Goal: Task Accomplishment & Management: Manage account settings

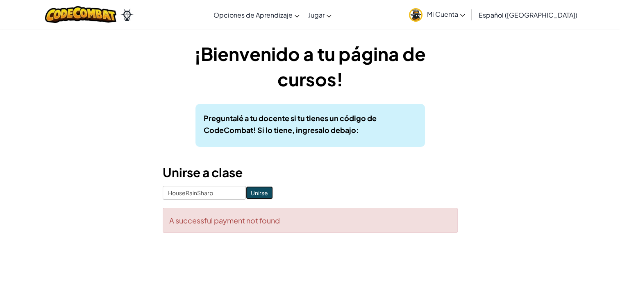
click at [257, 193] on input "Unirse" at bounding box center [259, 192] width 27 height 13
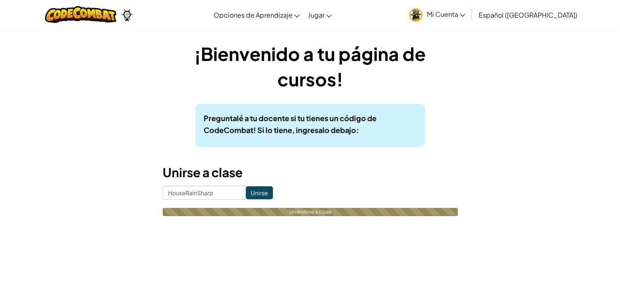
click at [257, 193] on input "Unirse" at bounding box center [259, 192] width 27 height 13
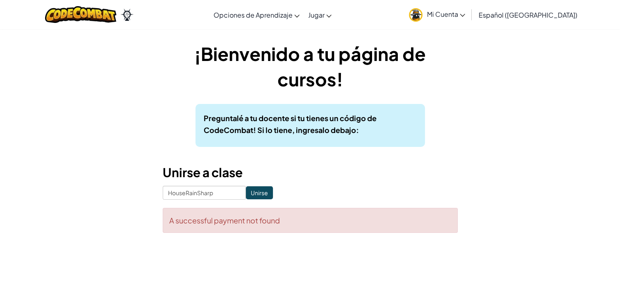
click at [257, 193] on input "Unirse" at bounding box center [259, 192] width 27 height 13
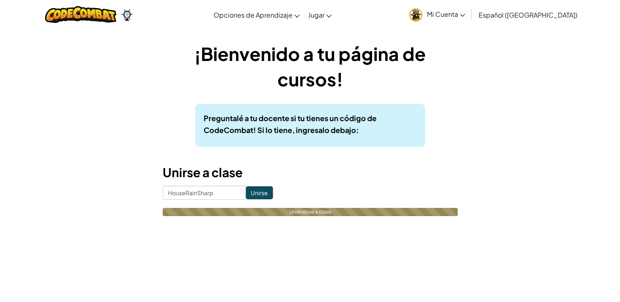
click at [257, 193] on input "Unirse" at bounding box center [259, 192] width 27 height 13
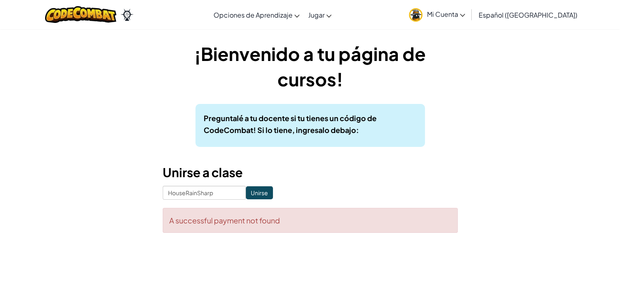
click at [469, 9] on link "Mi Cuenta" at bounding box center [437, 15] width 64 height 26
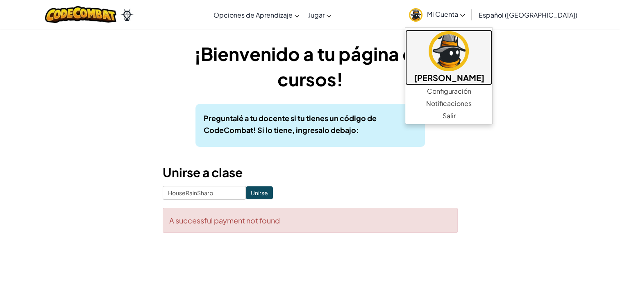
click at [463, 76] on h5 "[PERSON_NAME]" at bounding box center [449, 77] width 70 height 13
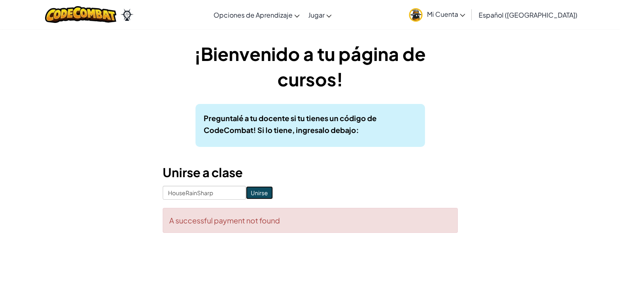
click at [262, 194] on input "Unirse" at bounding box center [259, 192] width 27 height 13
click at [251, 192] on input "Unirse" at bounding box center [259, 192] width 27 height 13
click at [256, 227] on div "A successful payment not found" at bounding box center [310, 220] width 295 height 25
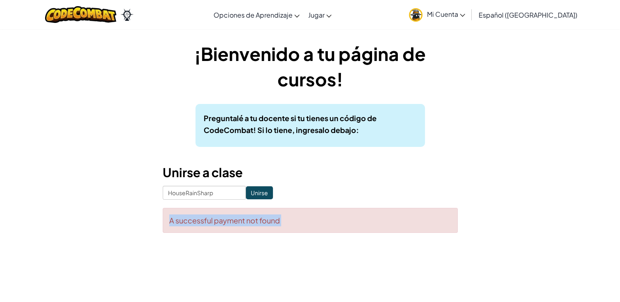
drag, startPoint x: 256, startPoint y: 227, endPoint x: 226, endPoint y: 238, distance: 32.0
click at [226, 238] on div "¡Bienvenido a tu página de cursos! Preguntalé a tu docente si tu tienes un códi…" at bounding box center [310, 141] width 480 height 200
drag, startPoint x: 226, startPoint y: 238, endPoint x: 395, endPoint y: 230, distance: 169.0
click at [393, 234] on div "¡Bienvenido a tu página de cursos! Preguntalé a tu docente si tu tienes un códi…" at bounding box center [310, 141] width 480 height 200
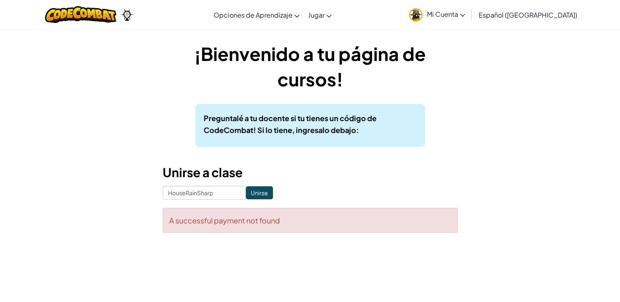
click at [414, 160] on div "¡Bienvenido a tu página de cursos! Preguntalé a tu docente si tu tienes un códi…" at bounding box center [310, 137] width 295 height 192
click at [464, 18] on link "Mi Cuenta" at bounding box center [437, 15] width 64 height 26
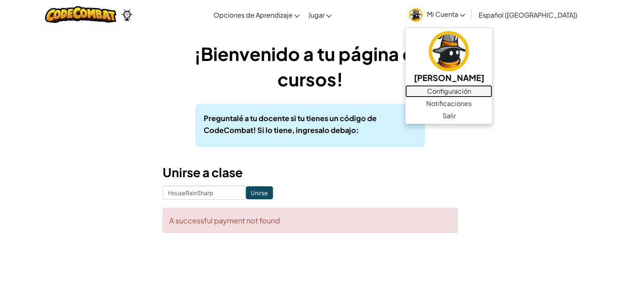
click at [462, 91] on link "Configuración" at bounding box center [448, 91] width 87 height 12
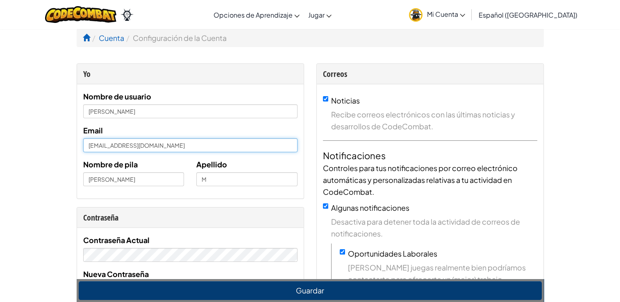
click at [156, 149] on input "AL07163286@tecmilenio.mx" at bounding box center [190, 146] width 214 height 14
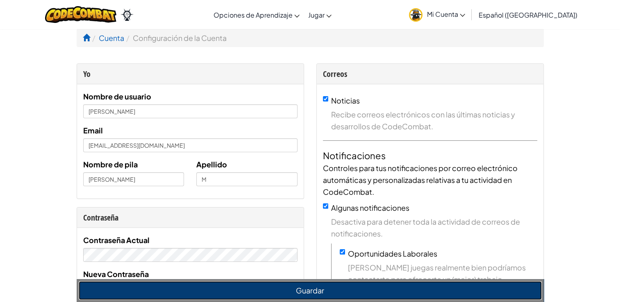
click at [335, 297] on button "Guardar" at bounding box center [310, 291] width 463 height 19
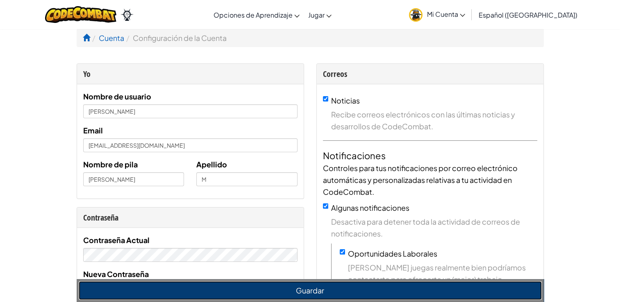
click at [335, 297] on button "Guardar" at bounding box center [310, 291] width 463 height 19
click at [304, 290] on button "Guardar" at bounding box center [310, 291] width 463 height 19
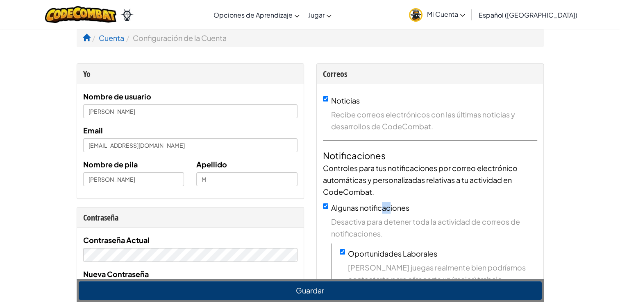
drag, startPoint x: 394, startPoint y: 201, endPoint x: 423, endPoint y: 196, distance: 29.3
click at [411, 198] on div "Noticias Recibe correos electrónicos con las últimas noticias y desarrollos de …" at bounding box center [430, 300] width 227 height 432
